Goal: Navigation & Orientation: Find specific page/section

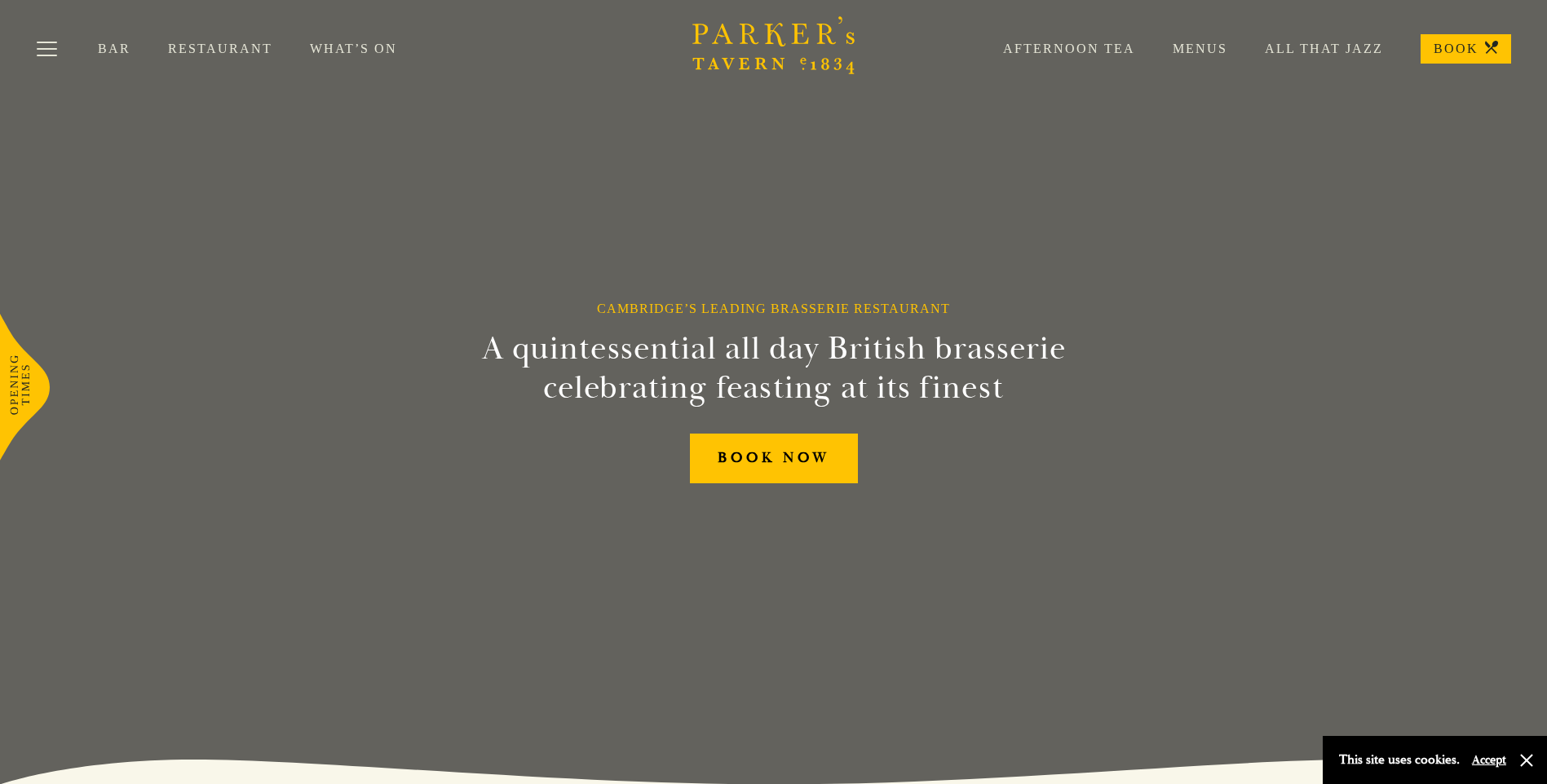
click at [1203, 45] on link "Menus" at bounding box center [1180, 48] width 92 height 16
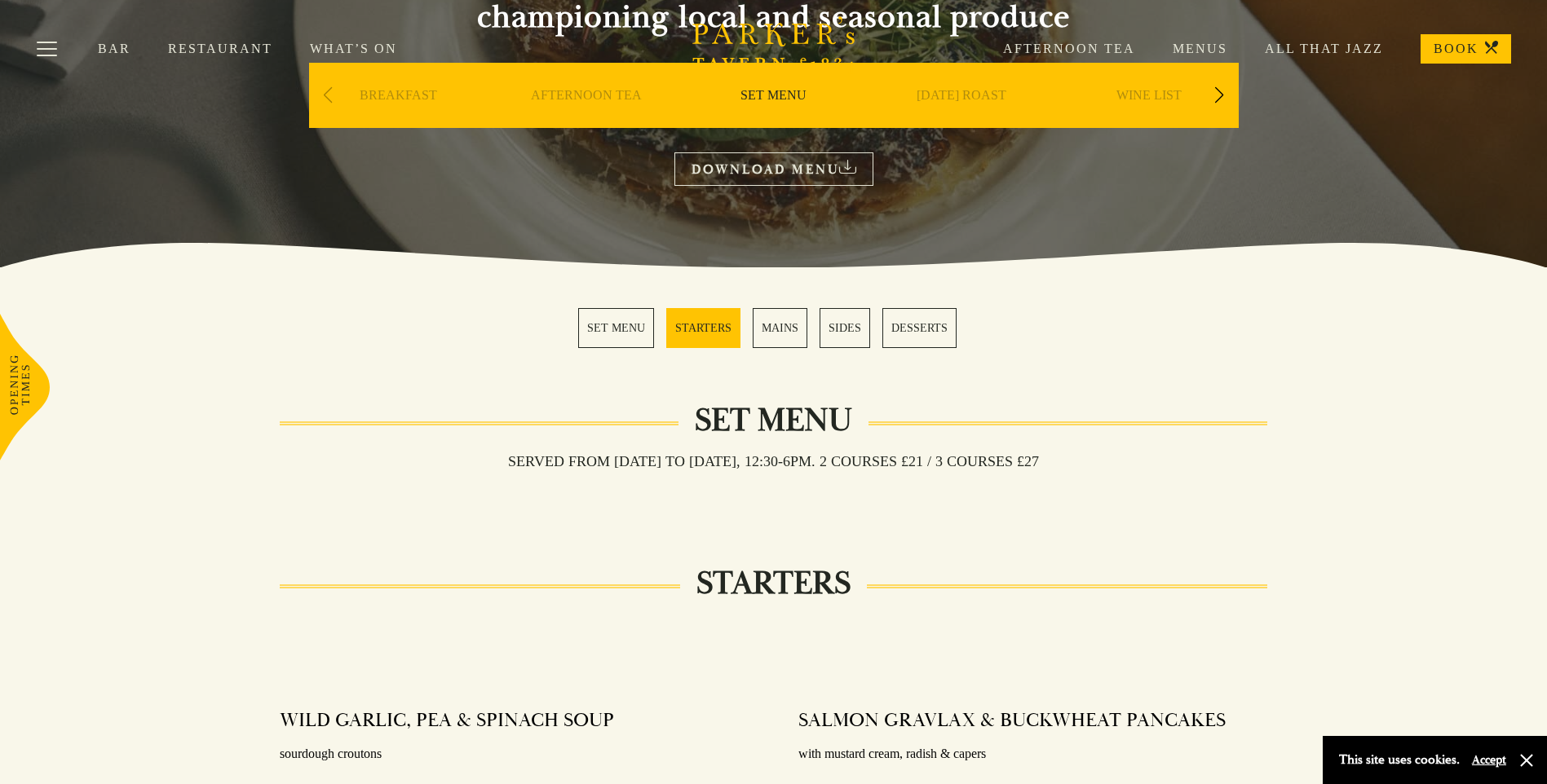
scroll to position [245, 0]
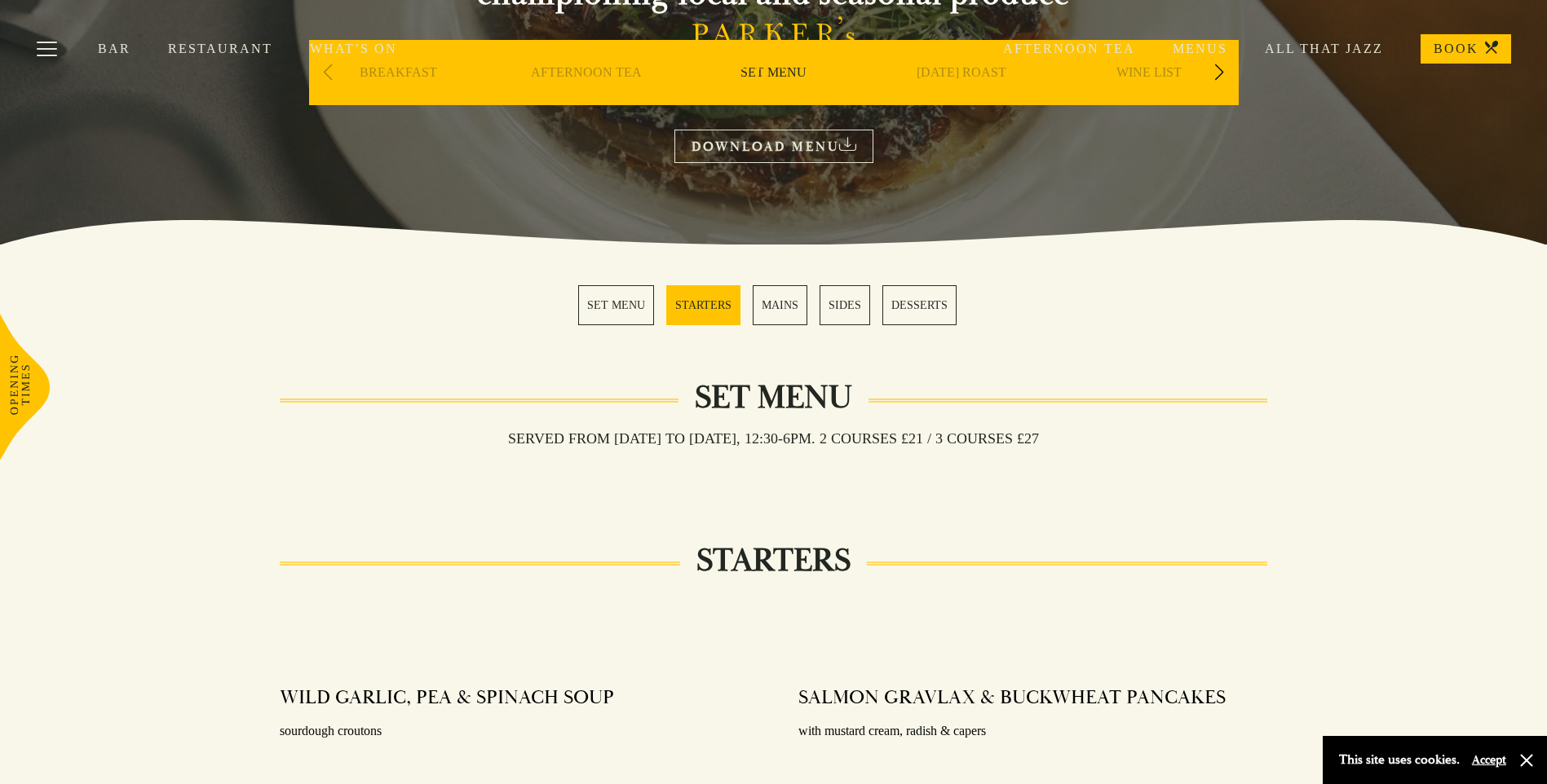
click at [770, 306] on link "MAINS" at bounding box center [780, 305] width 55 height 40
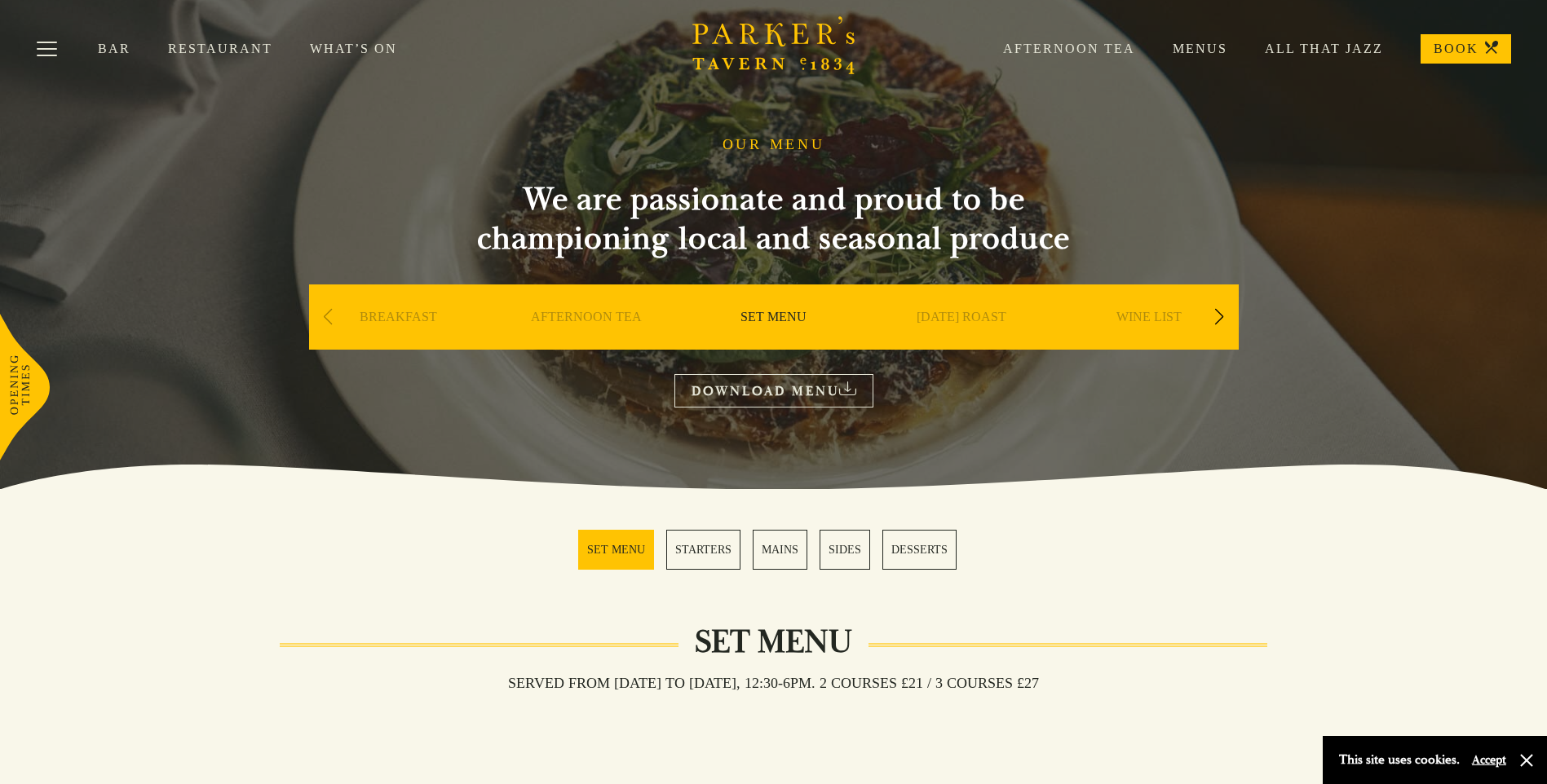
click at [1208, 47] on link "Menus" at bounding box center [1180, 48] width 92 height 16
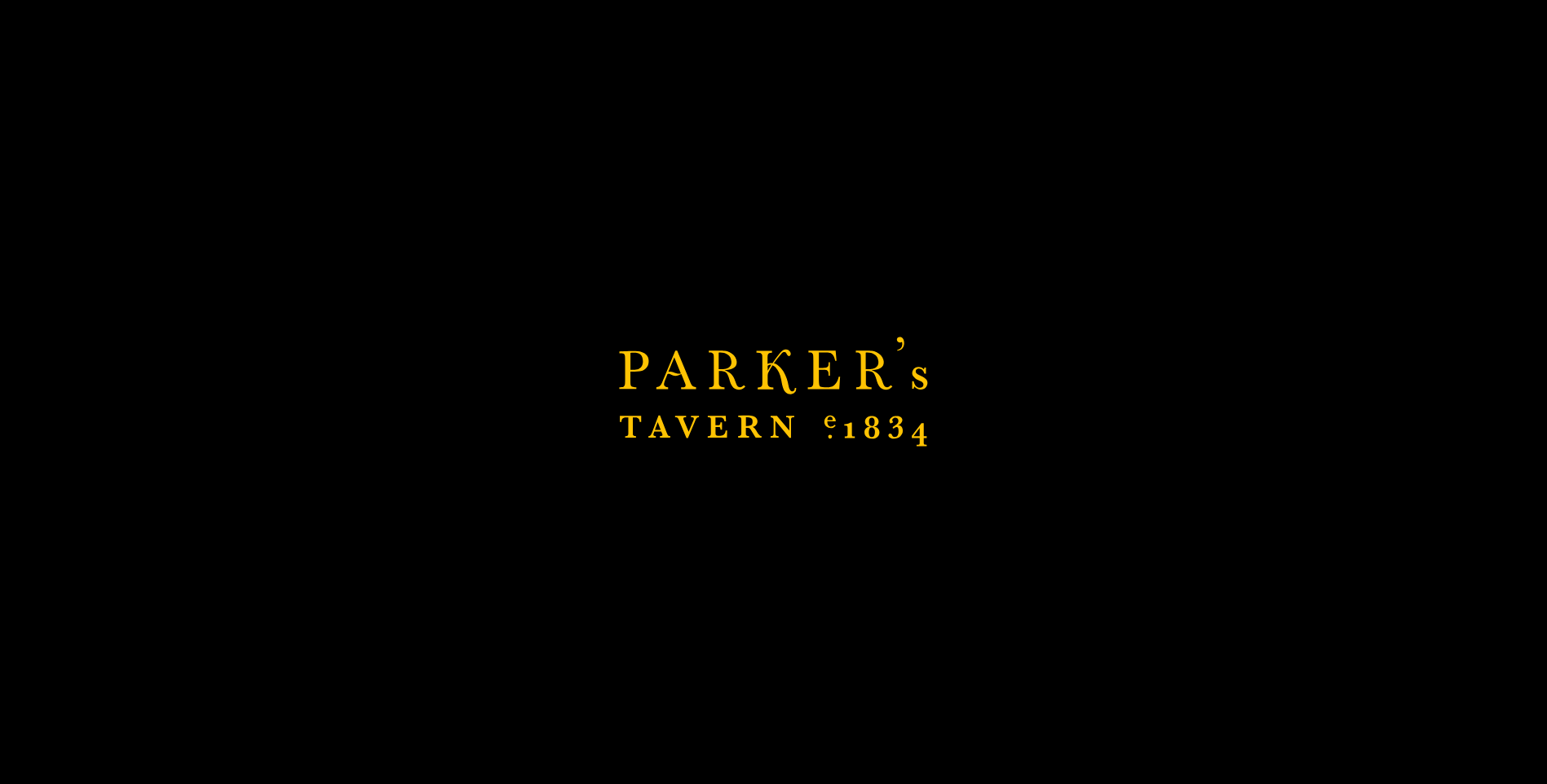
scroll to position [407, 0]
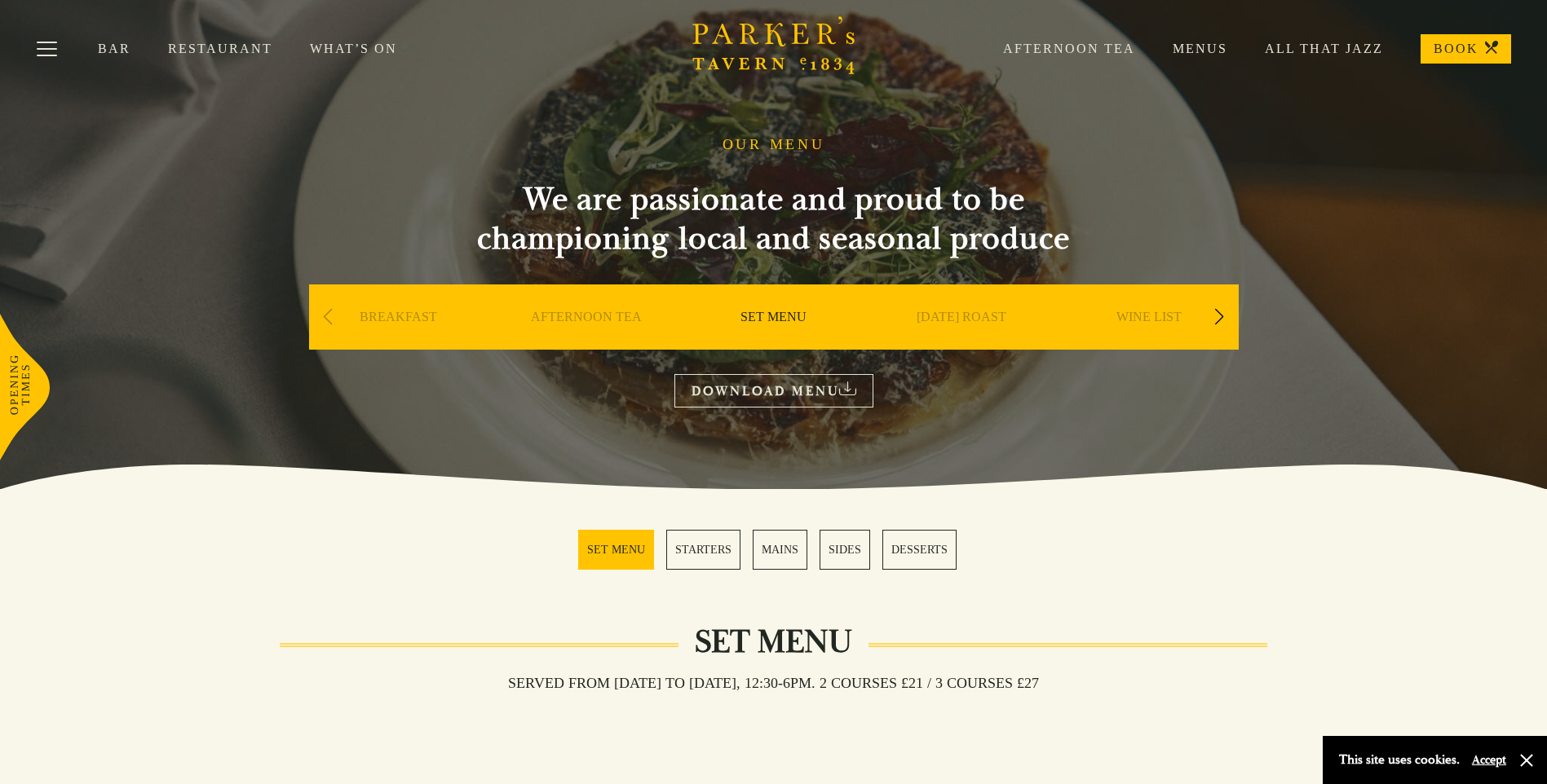
click at [1219, 313] on div "Next slide" at bounding box center [1219, 317] width 22 height 36
click at [1159, 313] on link "A LA CARTE" at bounding box center [1148, 341] width 76 height 65
